Goal: Task Accomplishment & Management: Use online tool/utility

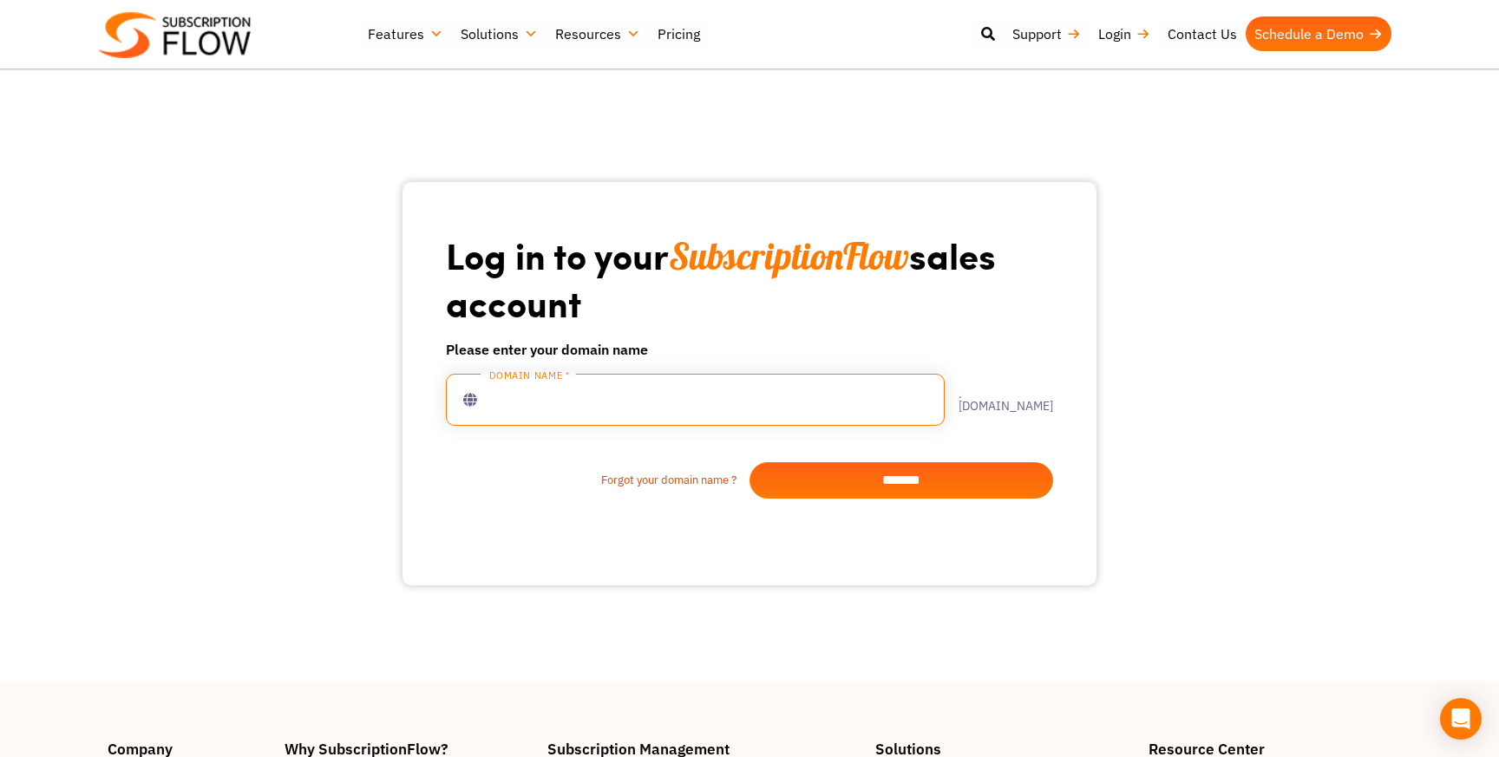
click at [634, 400] on input "text" at bounding box center [695, 400] width 499 height 52
type input "**********"
click at [823, 478] on input "*******" at bounding box center [901, 480] width 304 height 36
